Goal: Task Accomplishment & Management: Manage account settings

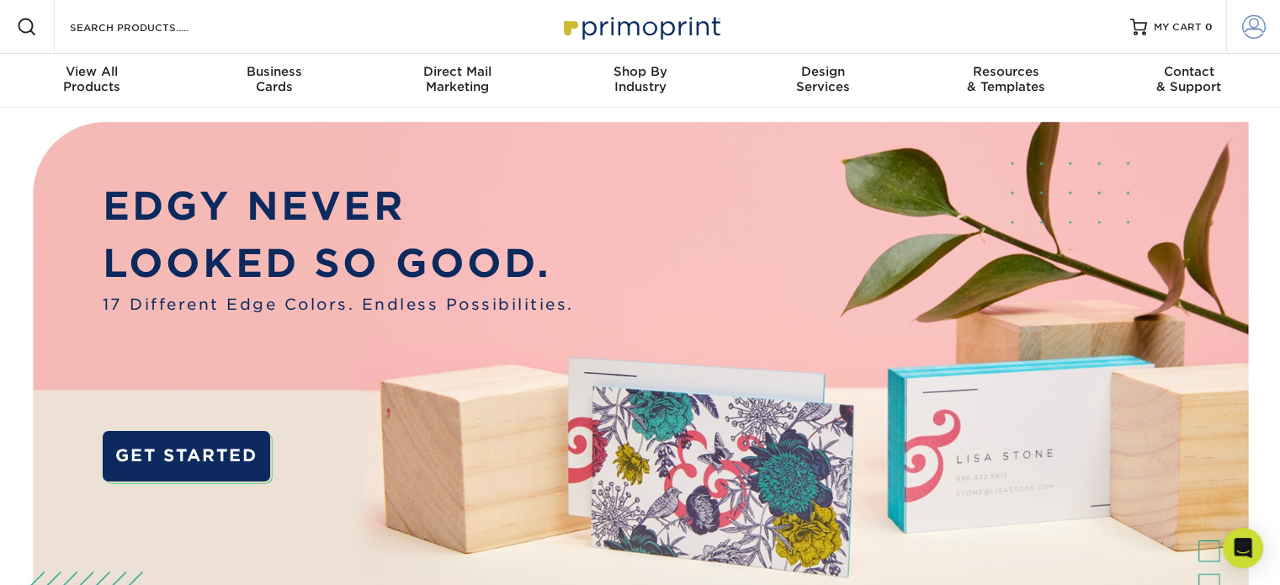
click at [1244, 21] on span at bounding box center [1254, 27] width 24 height 24
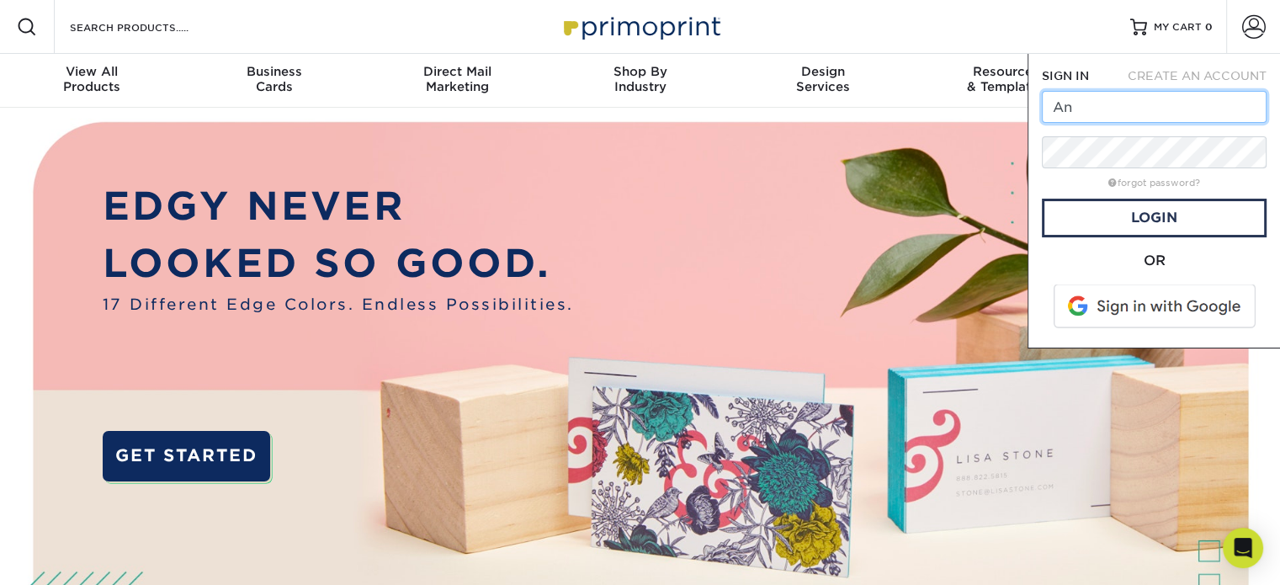
type input "A"
type input "[EMAIL_ADDRESS][DOMAIN_NAME]"
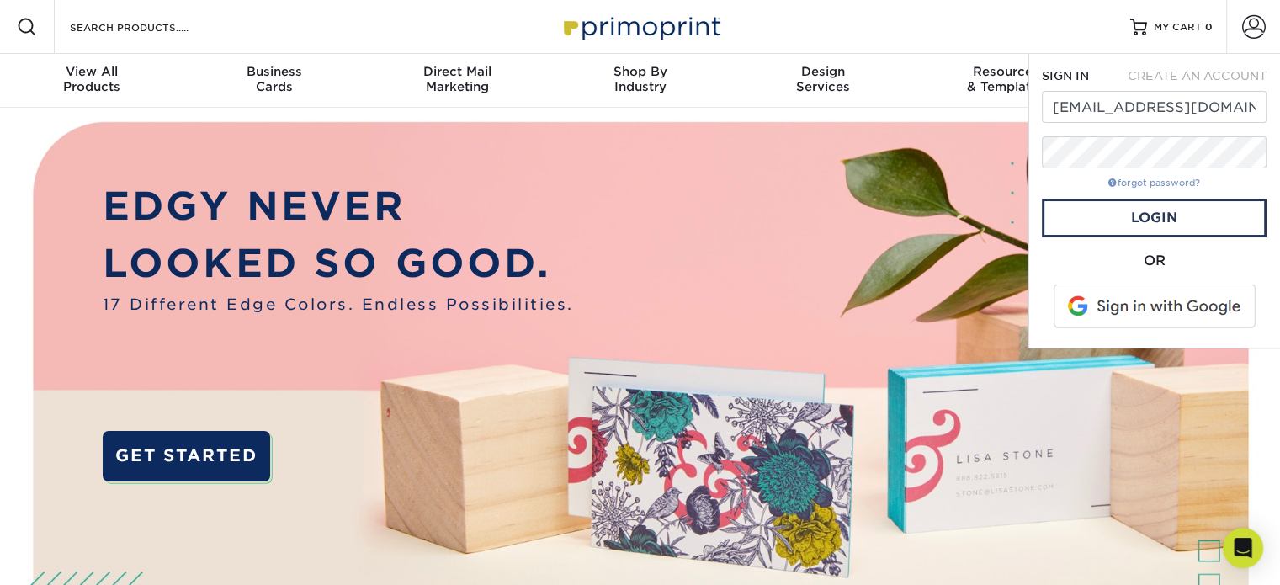
click at [1135, 183] on link "forgot password?" at bounding box center [1154, 183] width 92 height 11
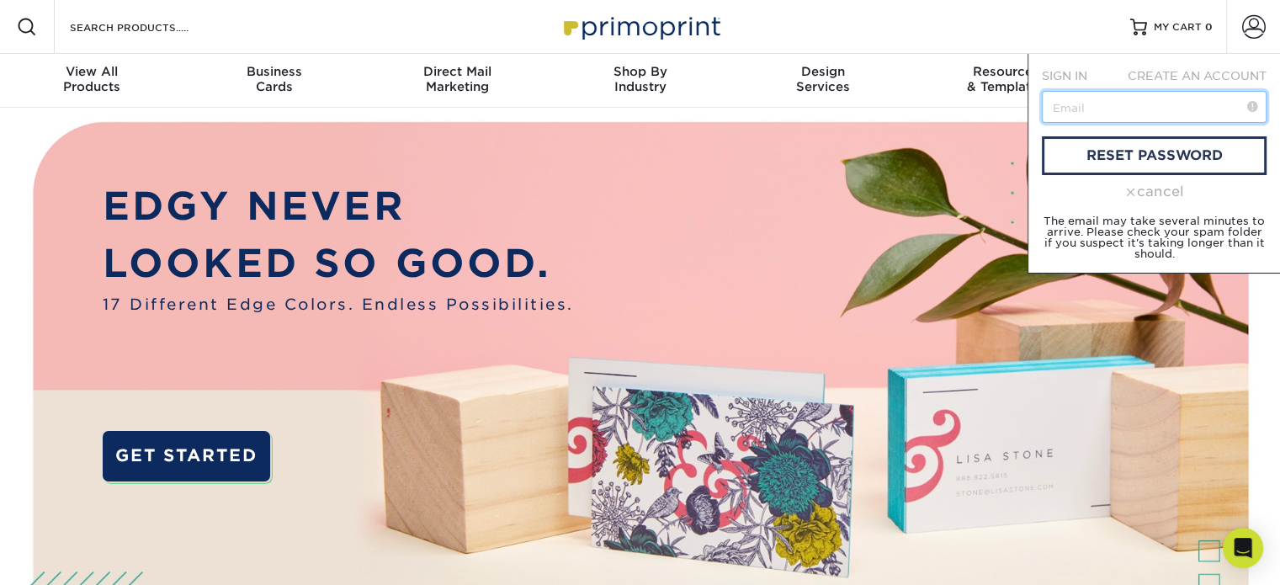
click at [1091, 114] on input "text" at bounding box center [1154, 107] width 225 height 32
type input "t"
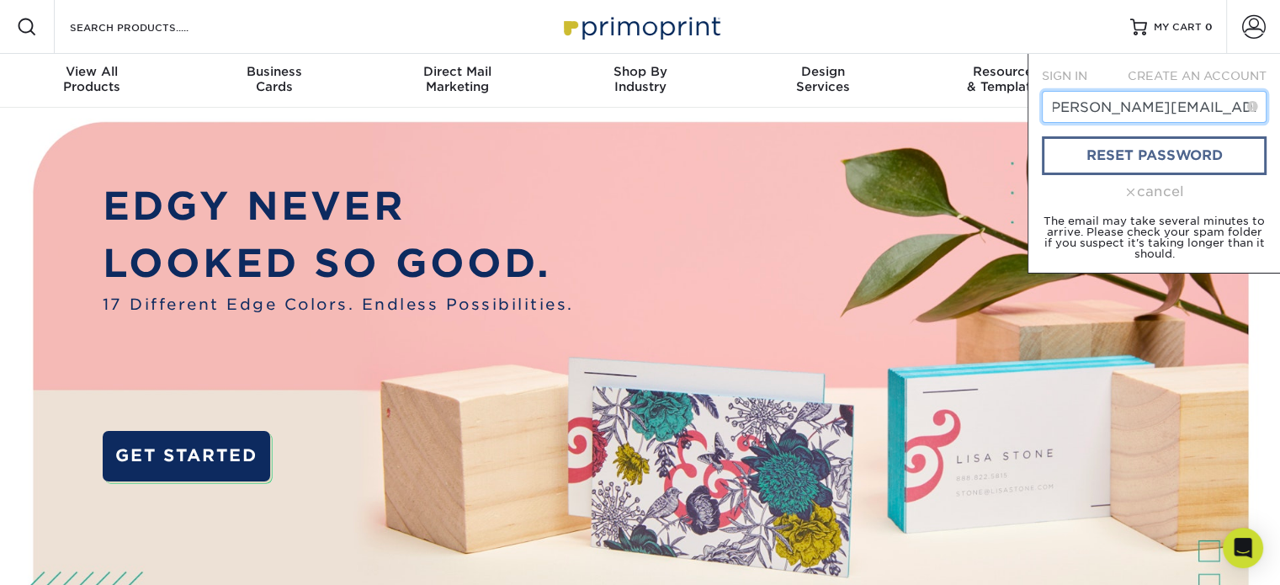
type input "[PERSON_NAME][EMAIL_ADDRESS]"
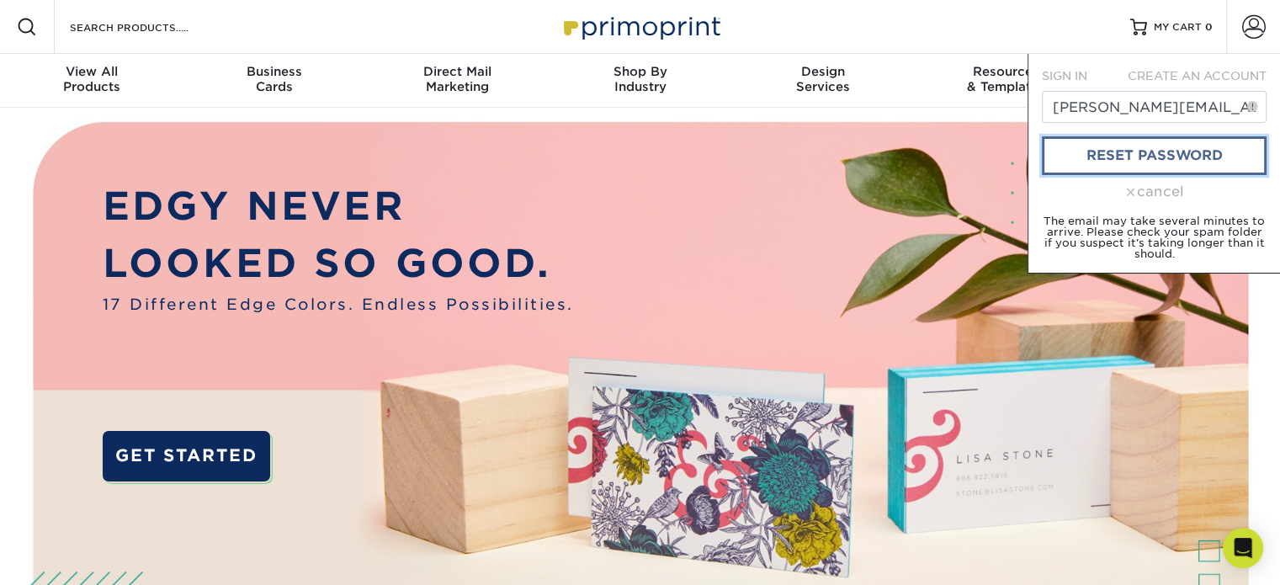
click at [1122, 150] on link "reset password" at bounding box center [1154, 155] width 225 height 39
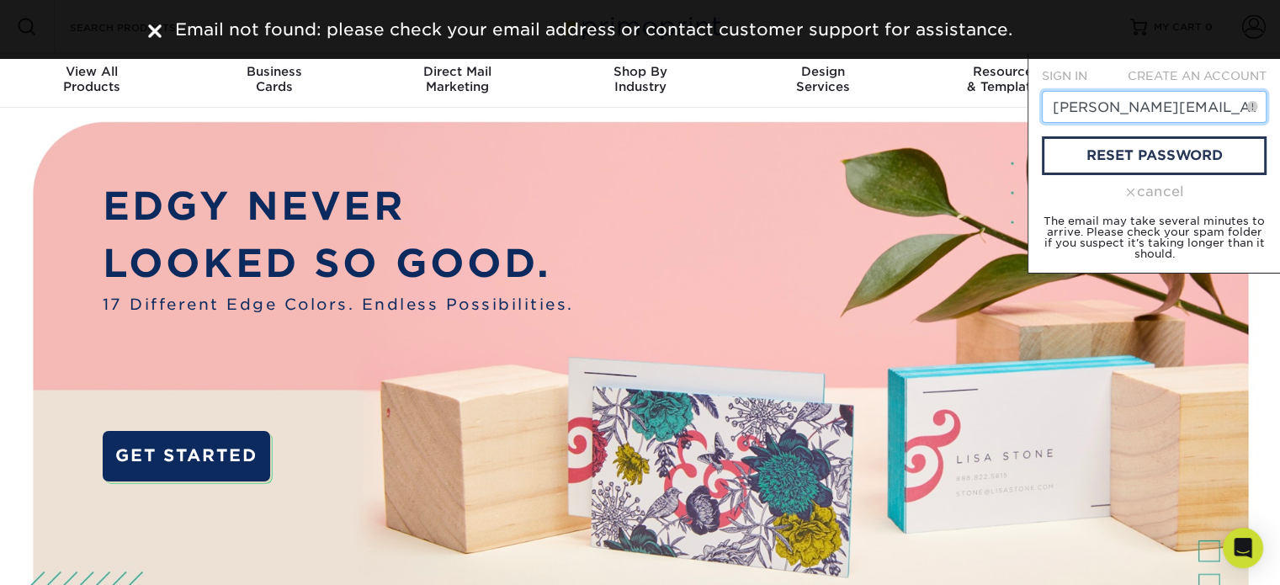
scroll to position [0, 8]
drag, startPoint x: 1050, startPoint y: 105, endPoint x: 1261, endPoint y: 124, distance: 212.0
click at [1261, 124] on form "SIGN IN CREATE AN ACCOUNT [PERSON_NAME][EMAIL_ADDRESS] reset password cancel Th…" at bounding box center [1154, 163] width 225 height 192
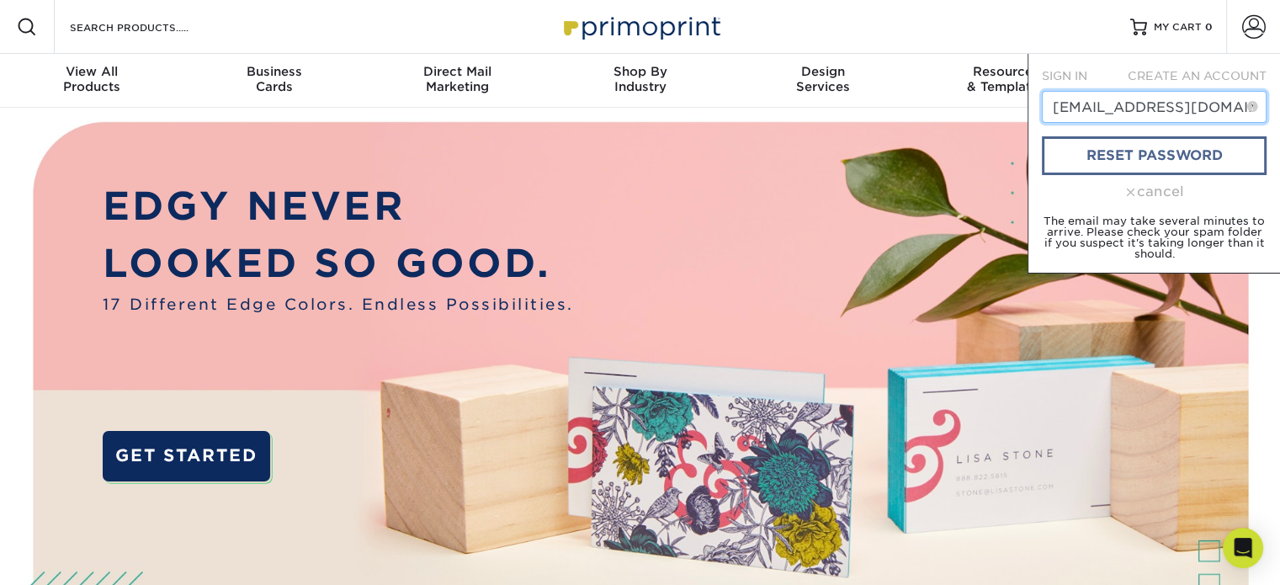
type input "[EMAIL_ADDRESS][DOMAIN_NAME]"
click at [1157, 151] on link "reset password" at bounding box center [1154, 155] width 225 height 39
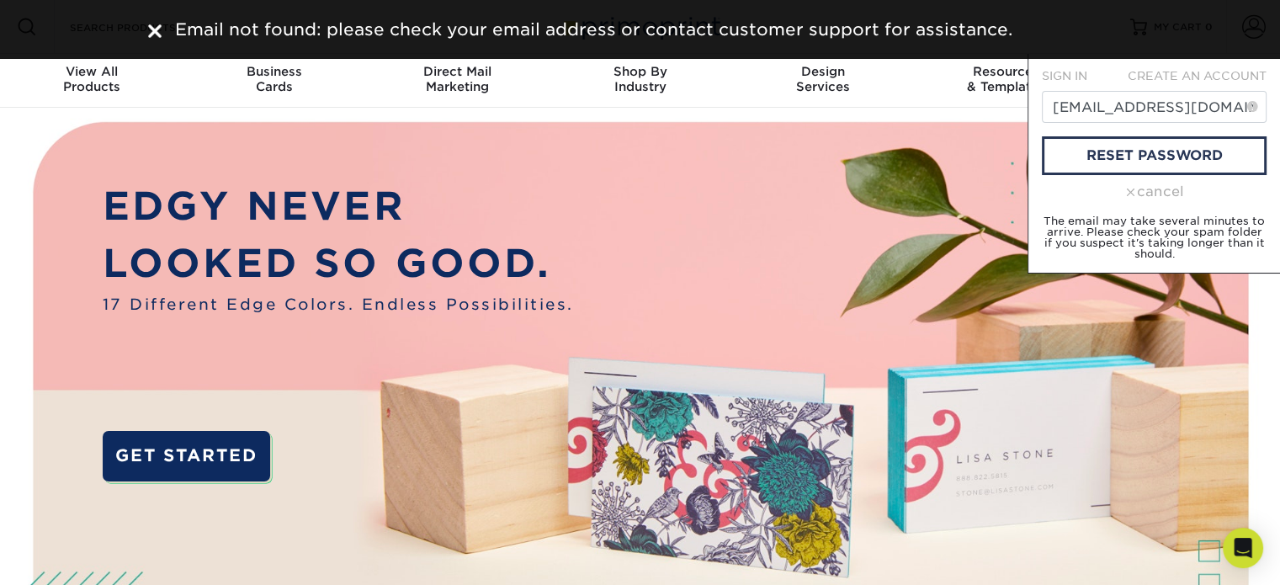
click at [1251, 107] on span at bounding box center [1252, 106] width 11 height 17
drag, startPoint x: 1209, startPoint y: 114, endPoint x: 976, endPoint y: 147, distance: 235.5
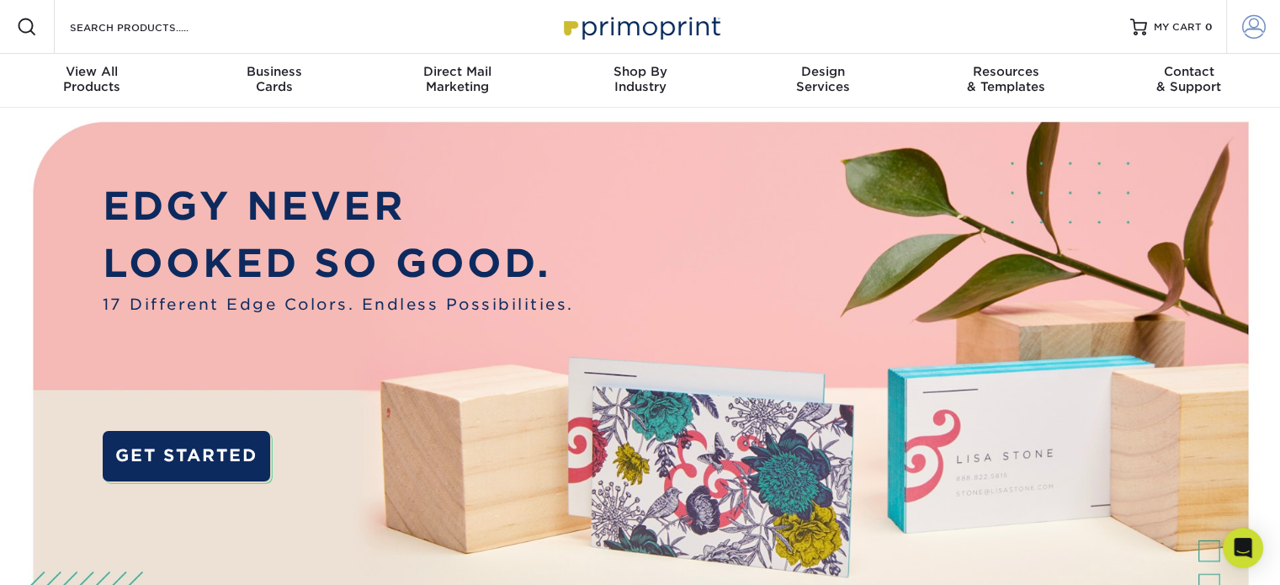
click at [1260, 18] on span at bounding box center [1254, 27] width 24 height 24
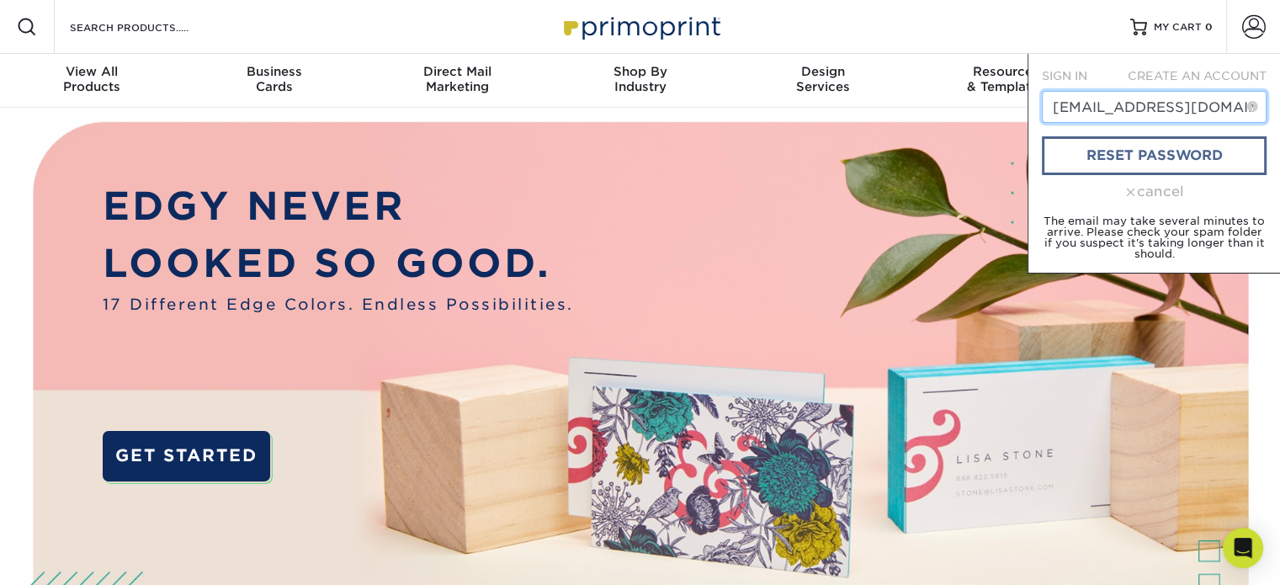
type input "[EMAIL_ADDRESS][DOMAIN_NAME]"
click at [1113, 157] on link "reset password" at bounding box center [1154, 155] width 225 height 39
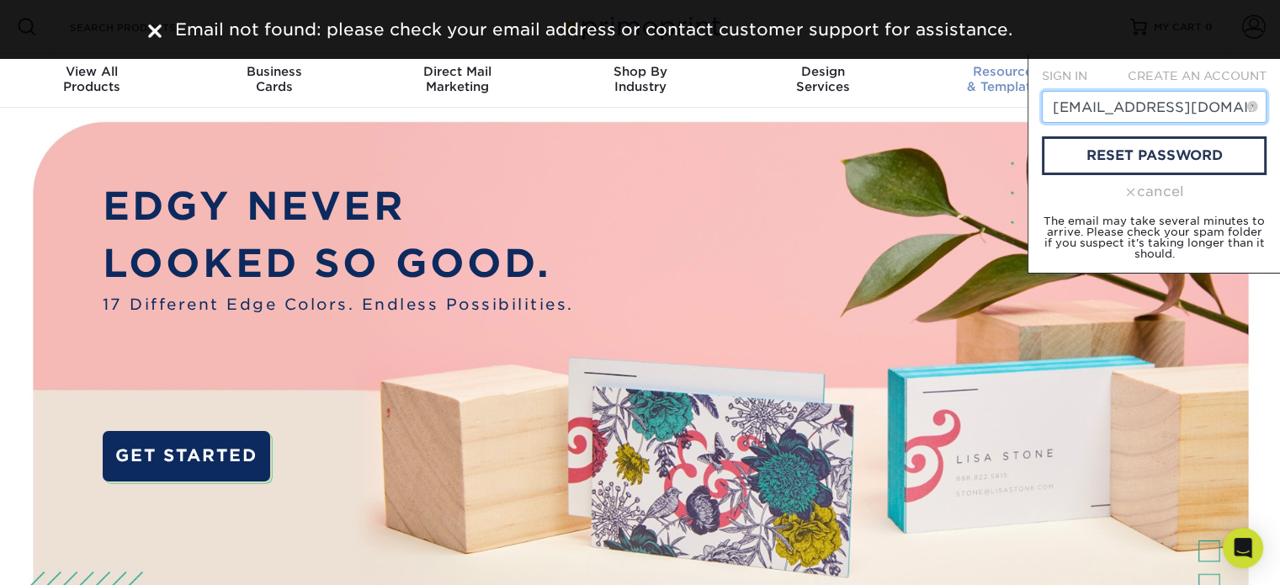
drag, startPoint x: 1222, startPoint y: 108, endPoint x: 1004, endPoint y: 102, distance: 218.0
click at [1004, 102] on nav "Resources Menu Search Products Account SIGN IN CREATE AN ACCOUNT [EMAIL_ADDRESS…" at bounding box center [640, 54] width 1280 height 108
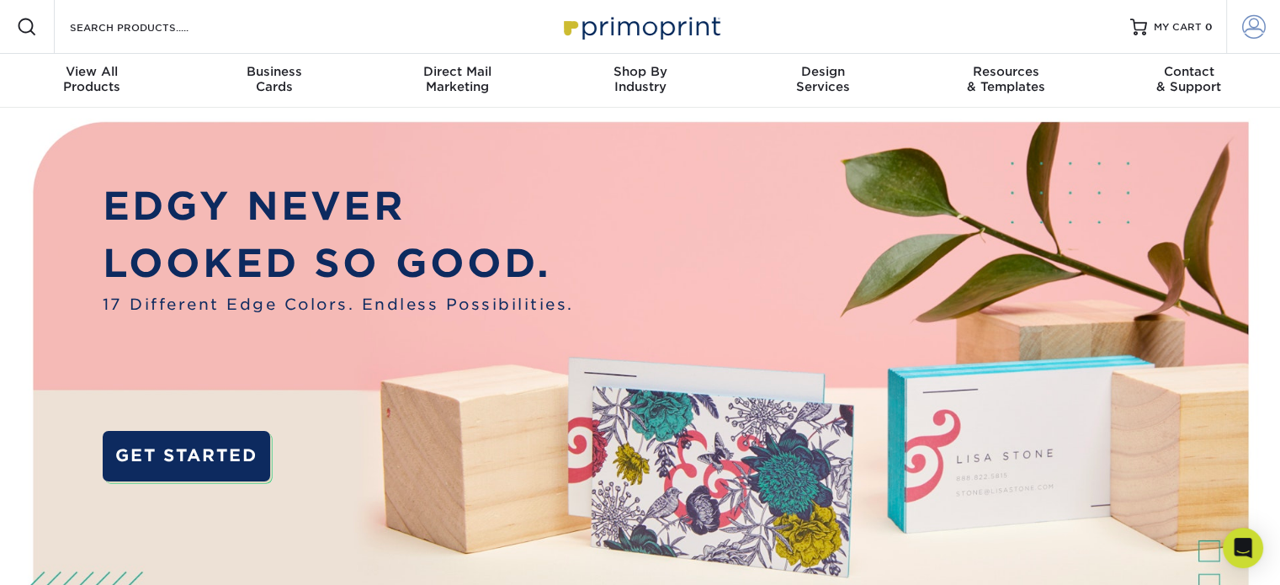
click at [1248, 35] on span at bounding box center [1254, 27] width 24 height 24
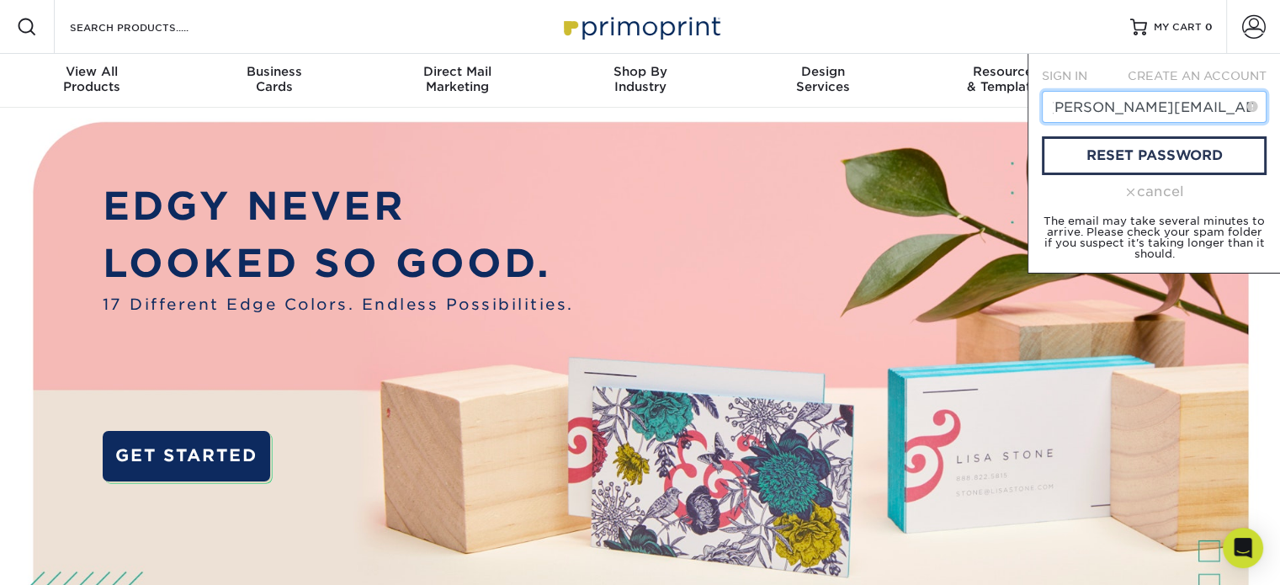
scroll to position [0, 19]
type input "[PERSON_NAME][EMAIL_ADDRESS][DOMAIN_NAME]"
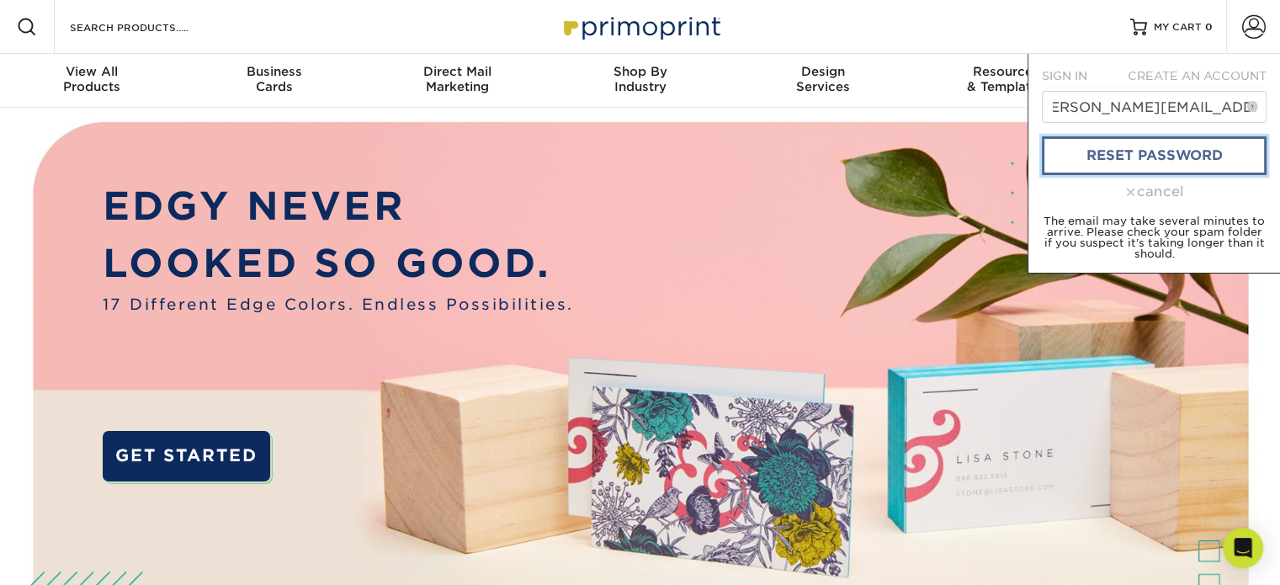
scroll to position [0, 0]
click at [1112, 146] on link "reset password" at bounding box center [1154, 155] width 225 height 39
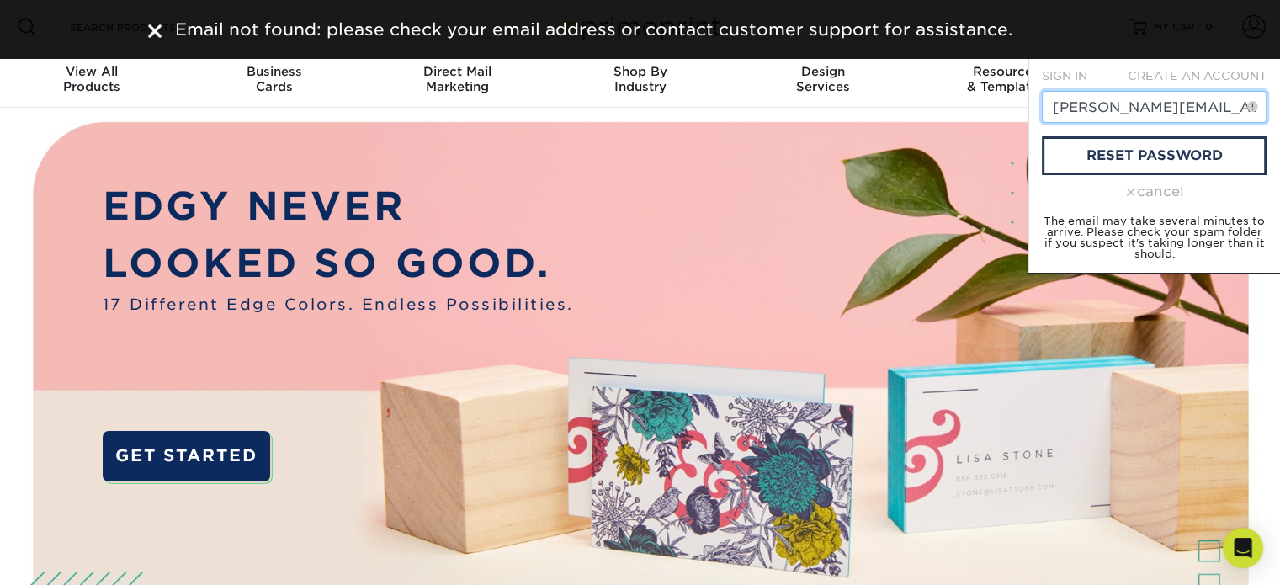
scroll to position [0, 19]
drag, startPoint x: 1053, startPoint y: 104, endPoint x: 1260, endPoint y: 119, distance: 207.6
click at [1260, 119] on input "[PERSON_NAME][EMAIL_ADDRESS][DOMAIN_NAME]" at bounding box center [1154, 107] width 225 height 32
click at [1198, 72] on span "CREATE AN ACCOUNT" at bounding box center [1197, 75] width 139 height 13
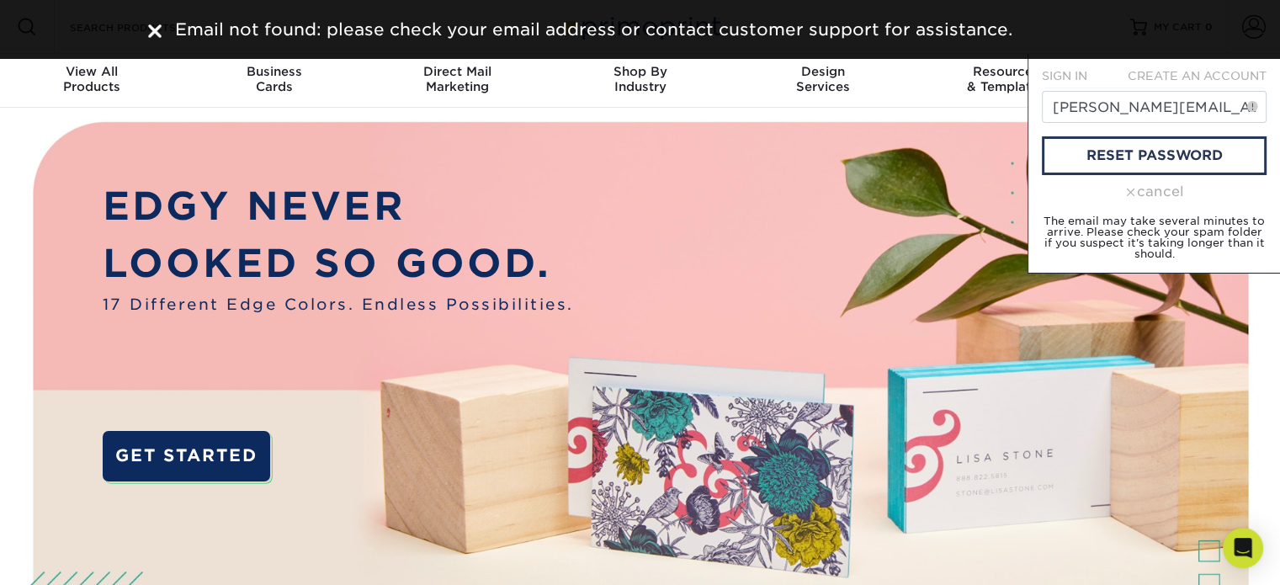
type input "[EMAIL_ADDRESS][DOMAIN_NAME]"
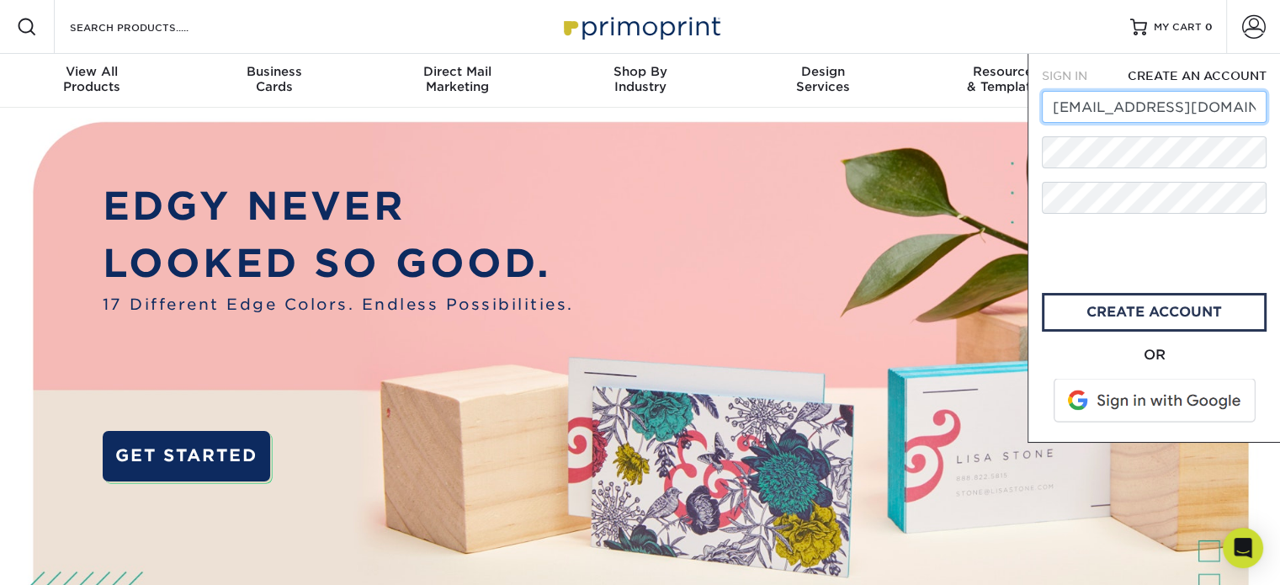
drag, startPoint x: 1231, startPoint y: 105, endPoint x: 1037, endPoint y: 93, distance: 194.7
click at [1037, 93] on div "SIGN IN CREATE AN ACCOUNT [EMAIL_ADDRESS][DOMAIN_NAME] forgot password? All fie…" at bounding box center [1153, 248] width 252 height 389
